Goal: Find contact information: Find contact information

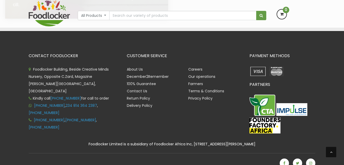
scroll to position [1149, 0]
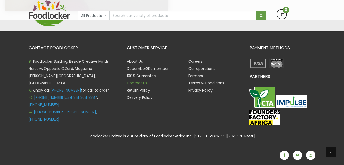
click at [134, 82] on link "Contact Us" at bounding box center [137, 82] width 20 height 5
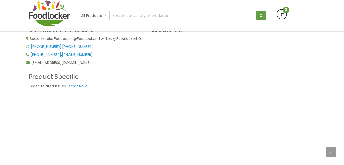
scroll to position [78, 0]
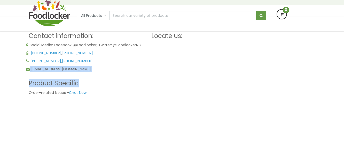
drag, startPoint x: 30, startPoint y: 68, endPoint x: 87, endPoint y: 76, distance: 57.4
click at [87, 76] on div "Contact information: Social Media: Facebook: @Foodlocker, Twitter: @FoodlockerN…" at bounding box center [86, 64] width 115 height 63
copy div "order@foodlocker.com.ng Product Specific"
click at [125, 79] on div "Contact information: Social Media: Facebook: @Foodlocker, Twitter: @FoodlockerN…" at bounding box center [86, 64] width 115 height 63
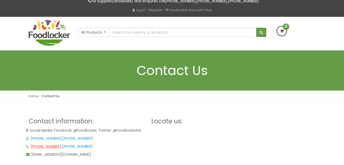
scroll to position [52, 0]
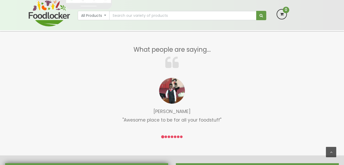
scroll to position [710, 0]
